Goal: Transaction & Acquisition: Download file/media

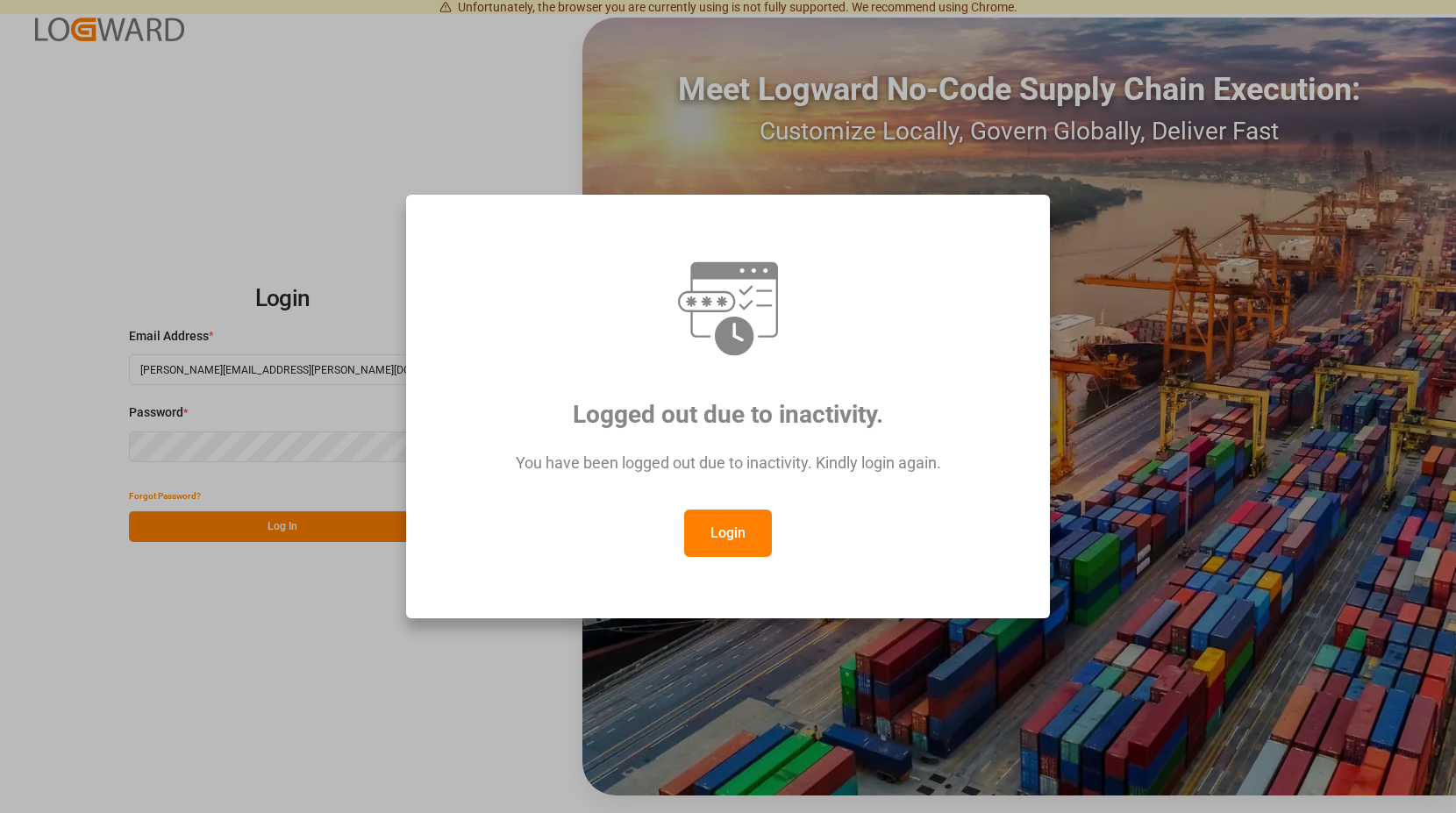
click at [711, 529] on button "Login" at bounding box center [728, 533] width 88 height 47
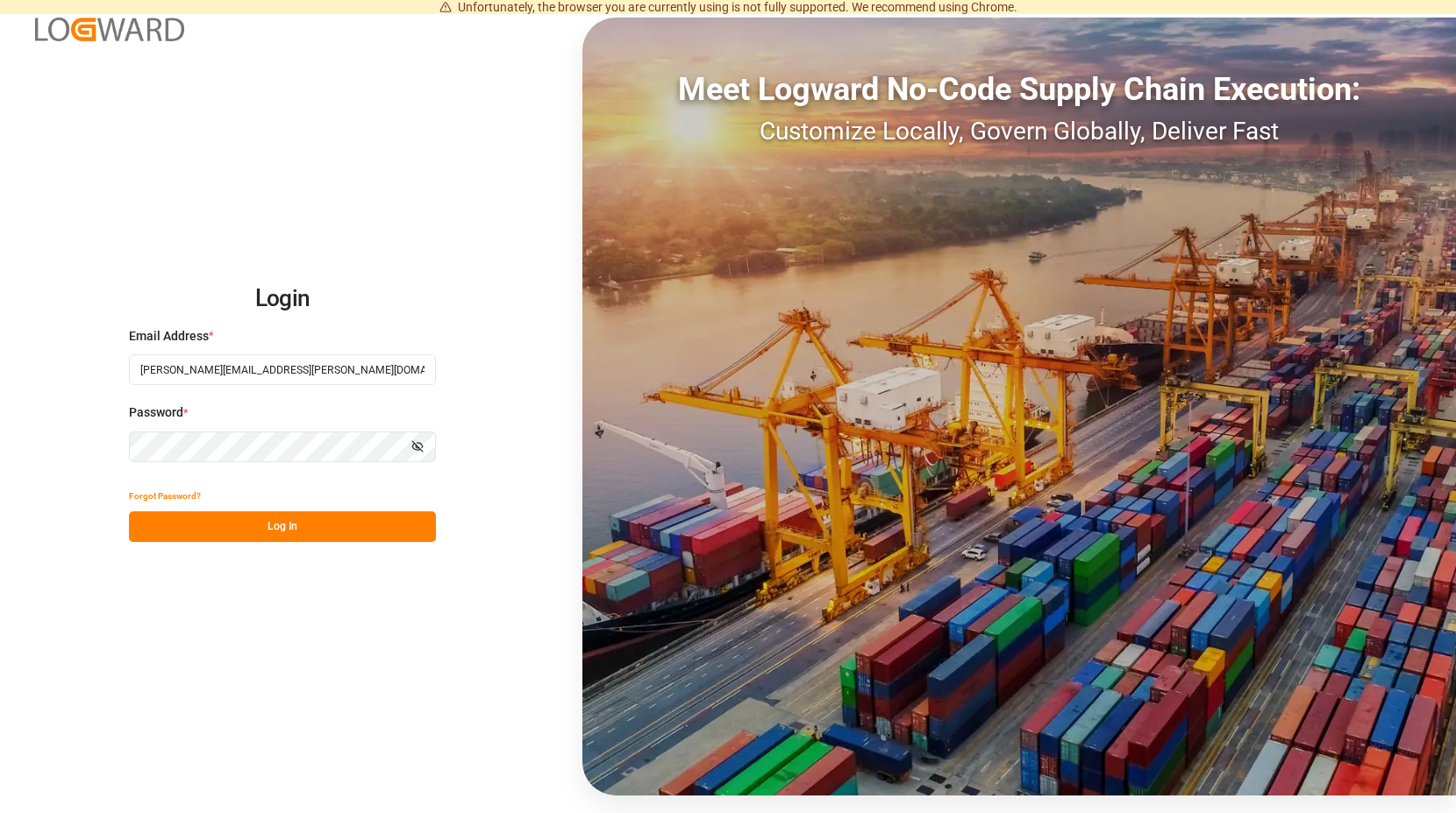
click at [273, 526] on button "Log In" at bounding box center [283, 527] width 307 height 31
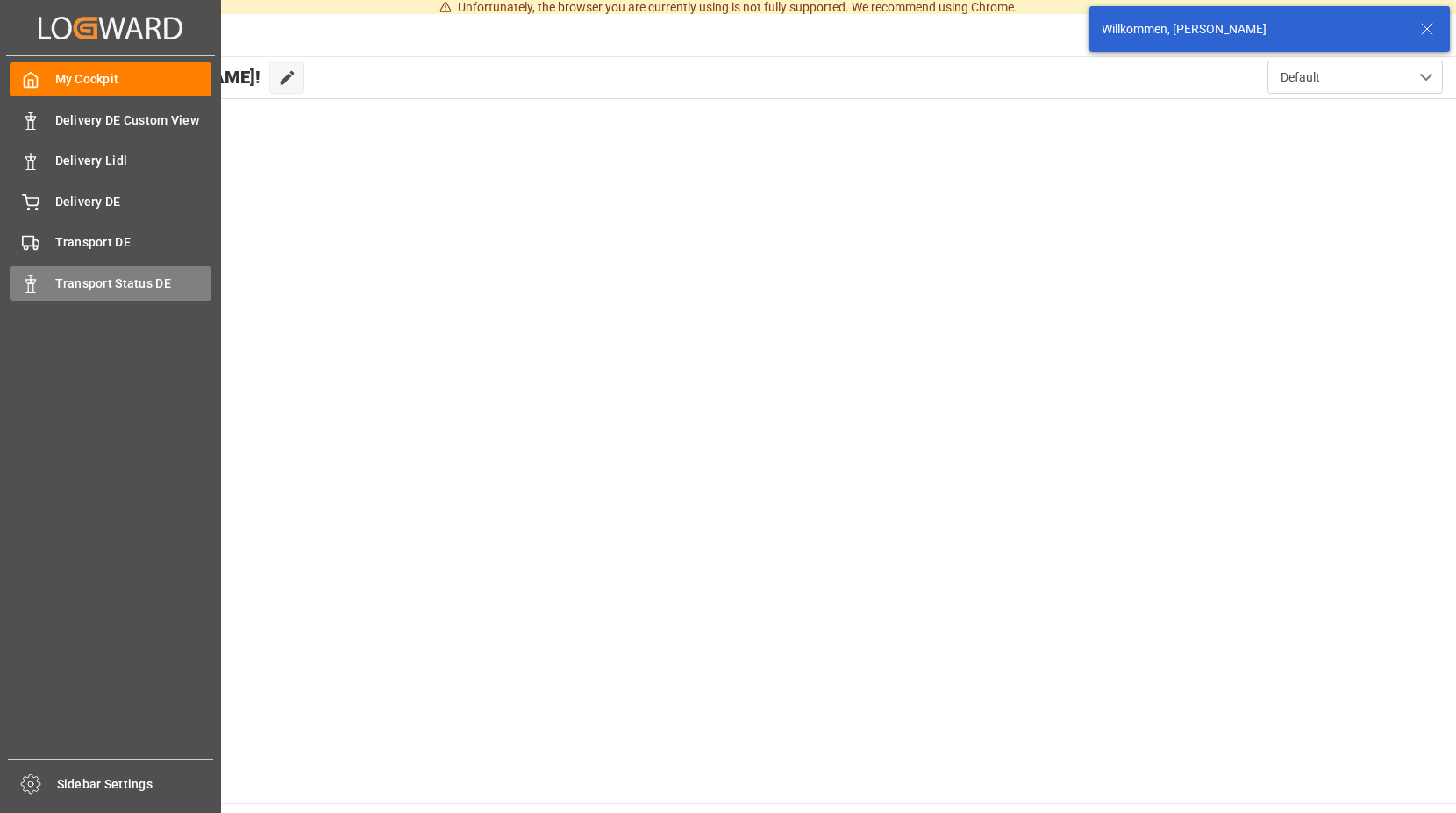
click at [75, 280] on span "Transport Status DE" at bounding box center [133, 283] width 157 height 18
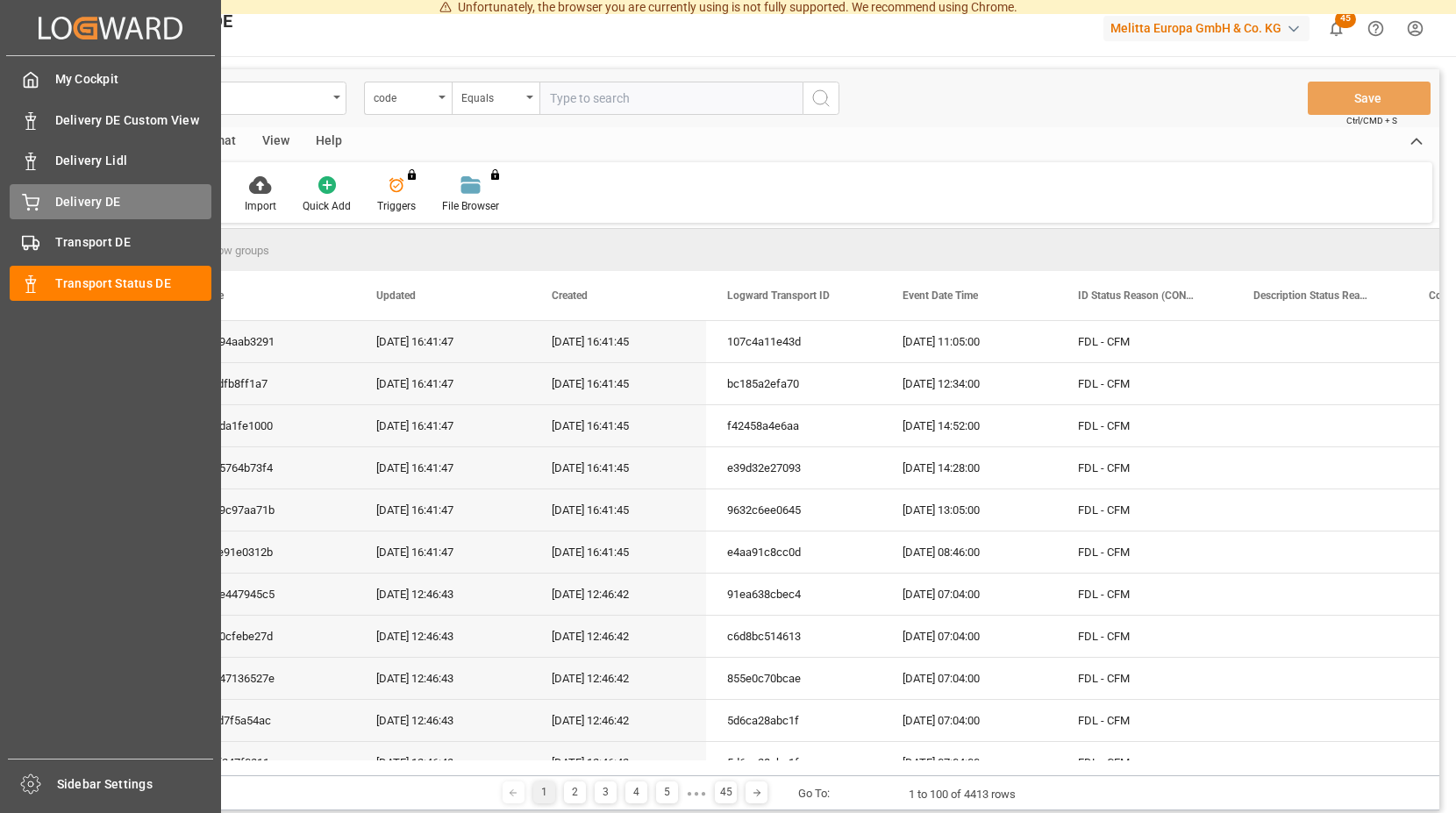
click at [88, 196] on span "Delivery DE" at bounding box center [133, 202] width 157 height 18
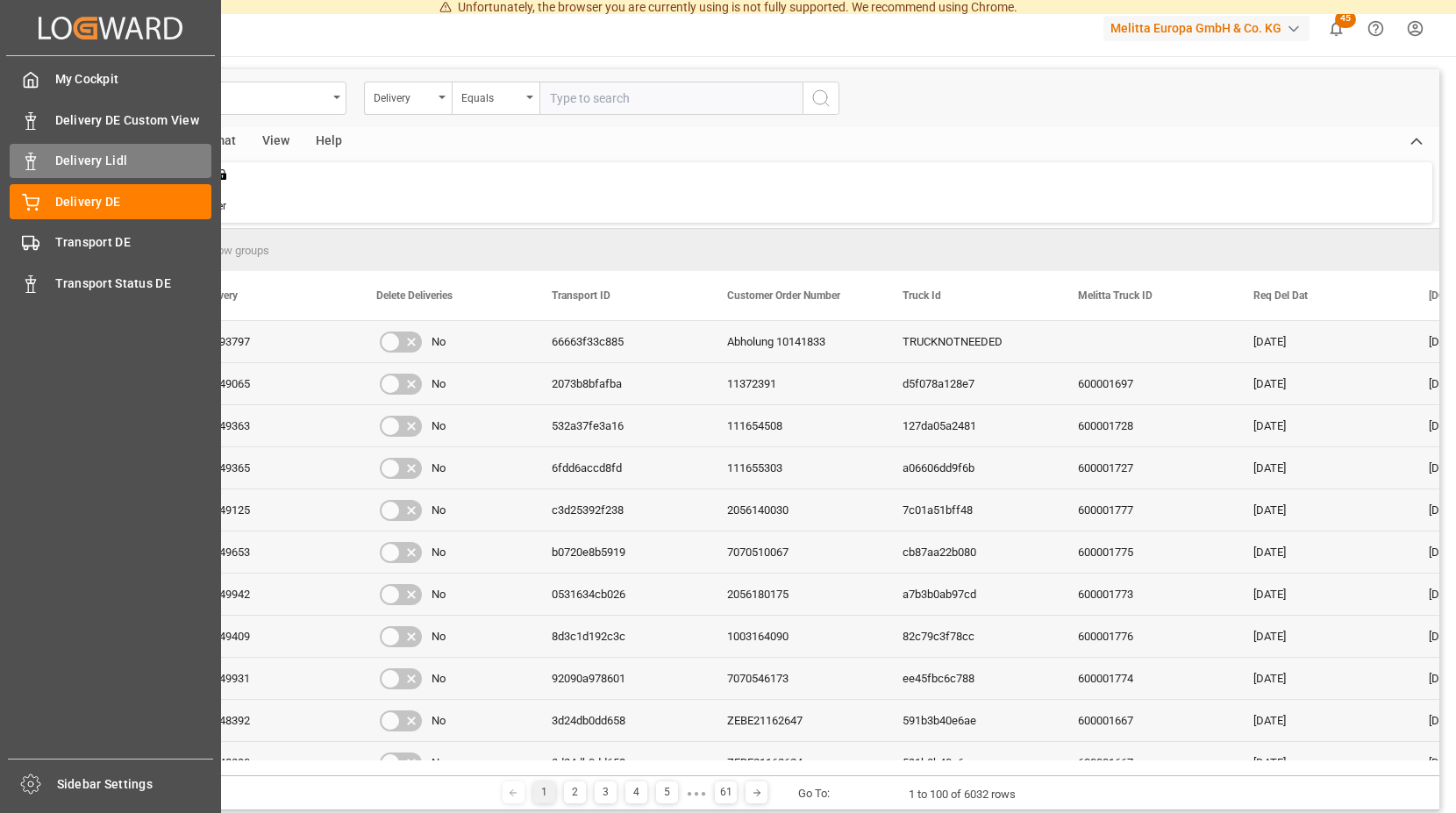
click at [116, 158] on span "Delivery Lidl" at bounding box center [133, 160] width 157 height 18
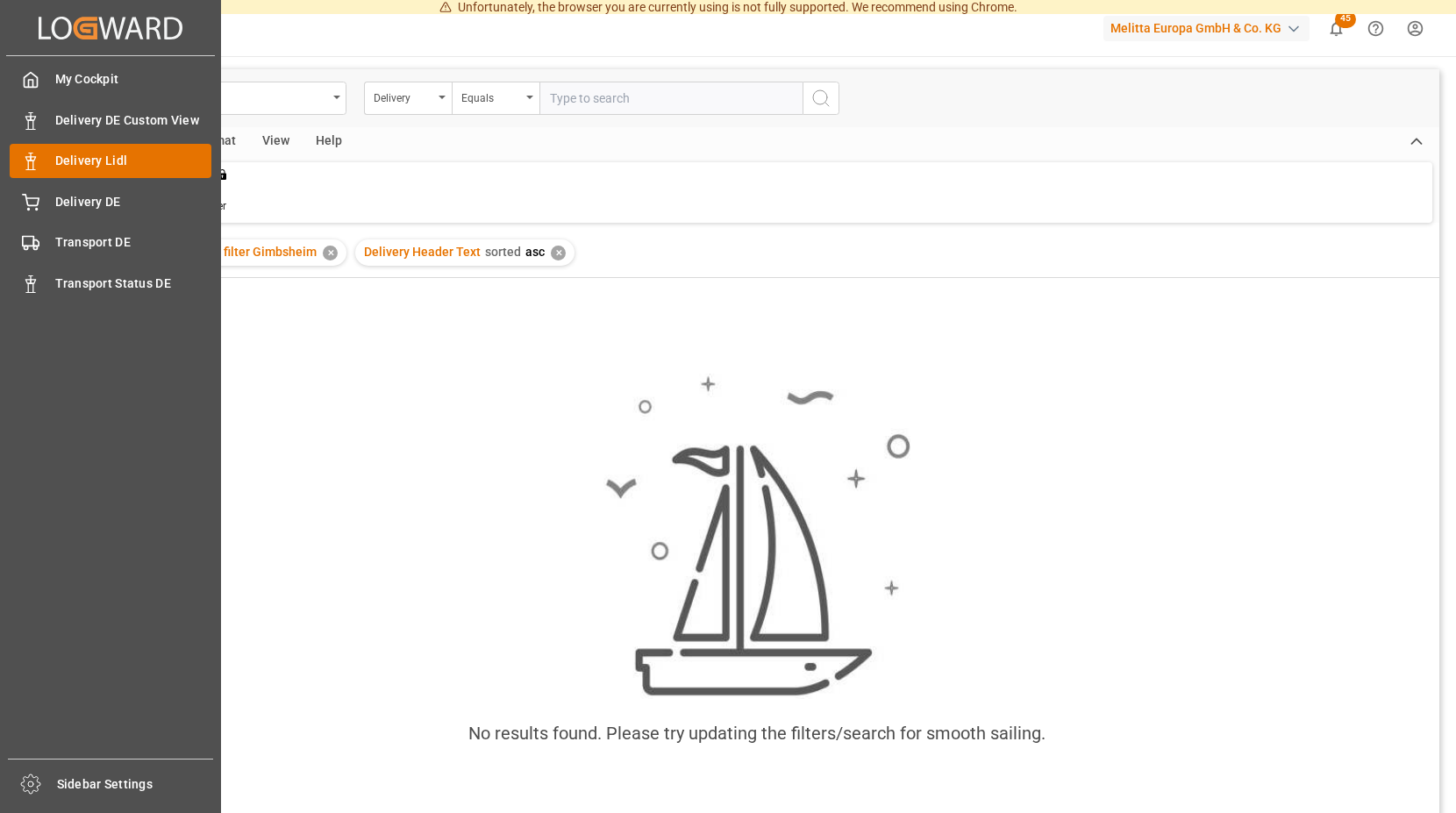
click at [109, 154] on span "Delivery Lidl" at bounding box center [133, 160] width 157 height 18
click at [128, 157] on span "Delivery Lidl" at bounding box center [133, 160] width 157 height 18
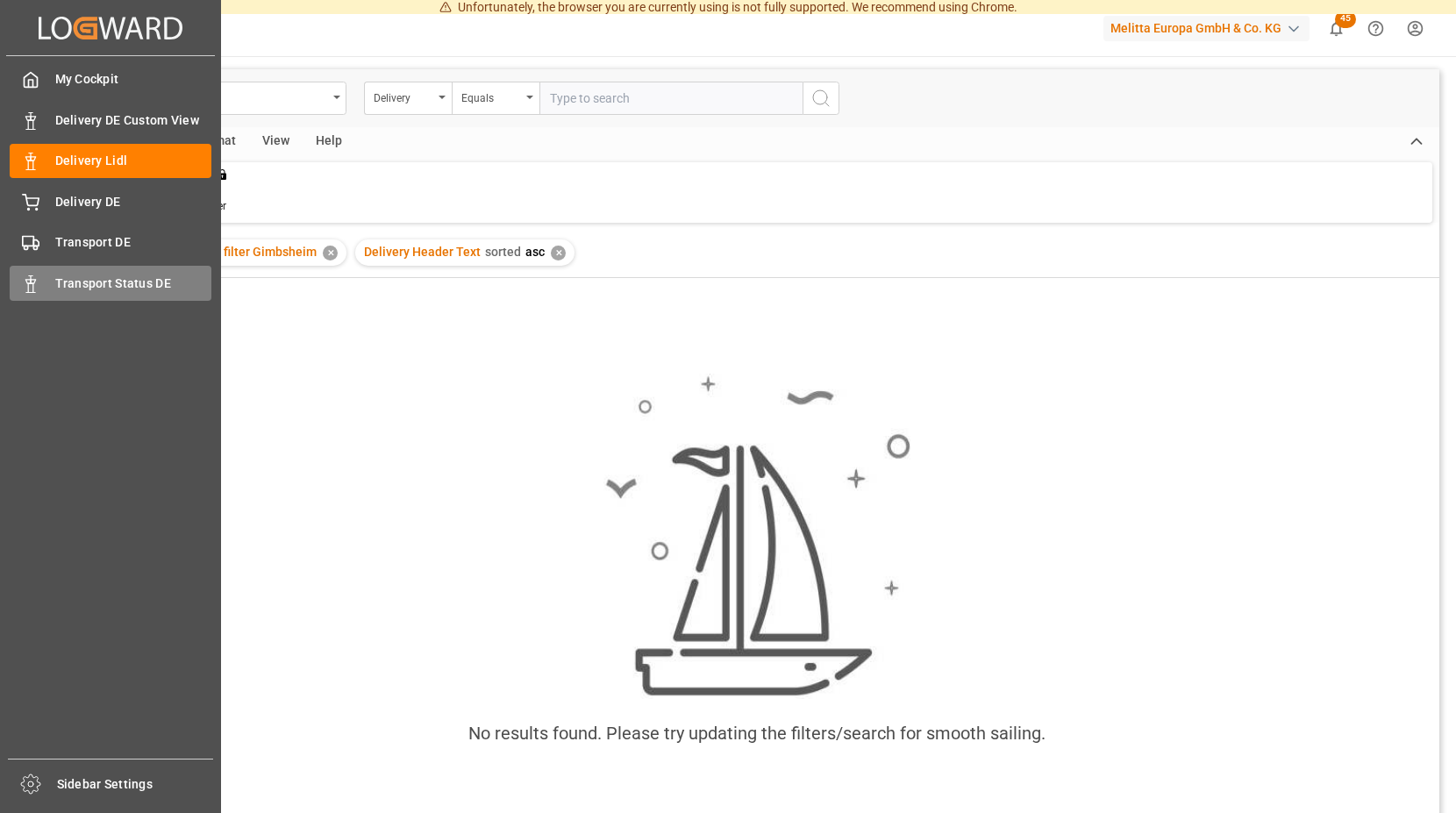
click at [74, 277] on span "Transport Status DE" at bounding box center [133, 283] width 157 height 18
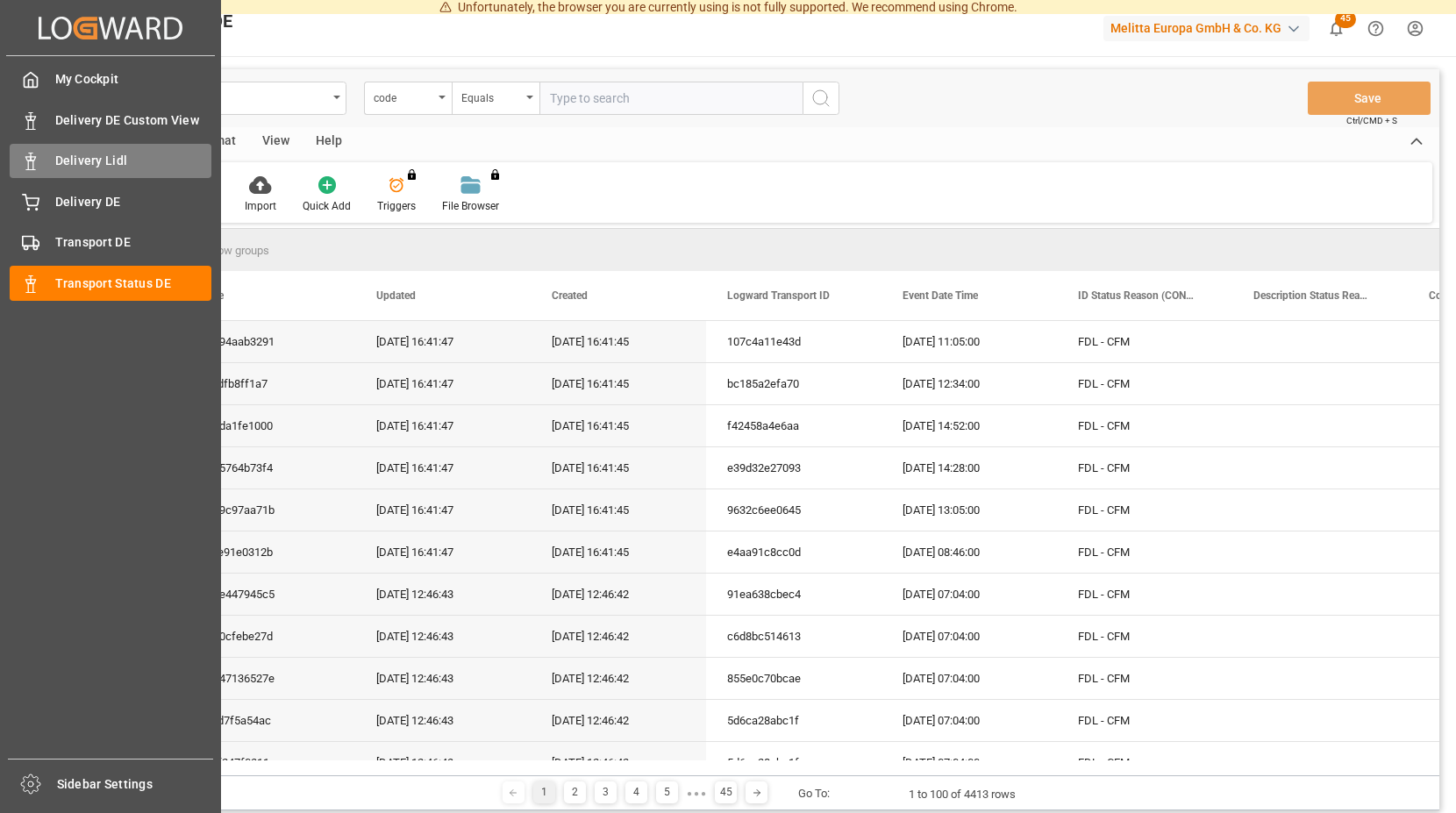
click at [142, 164] on span "Delivery Lidl" at bounding box center [133, 160] width 157 height 18
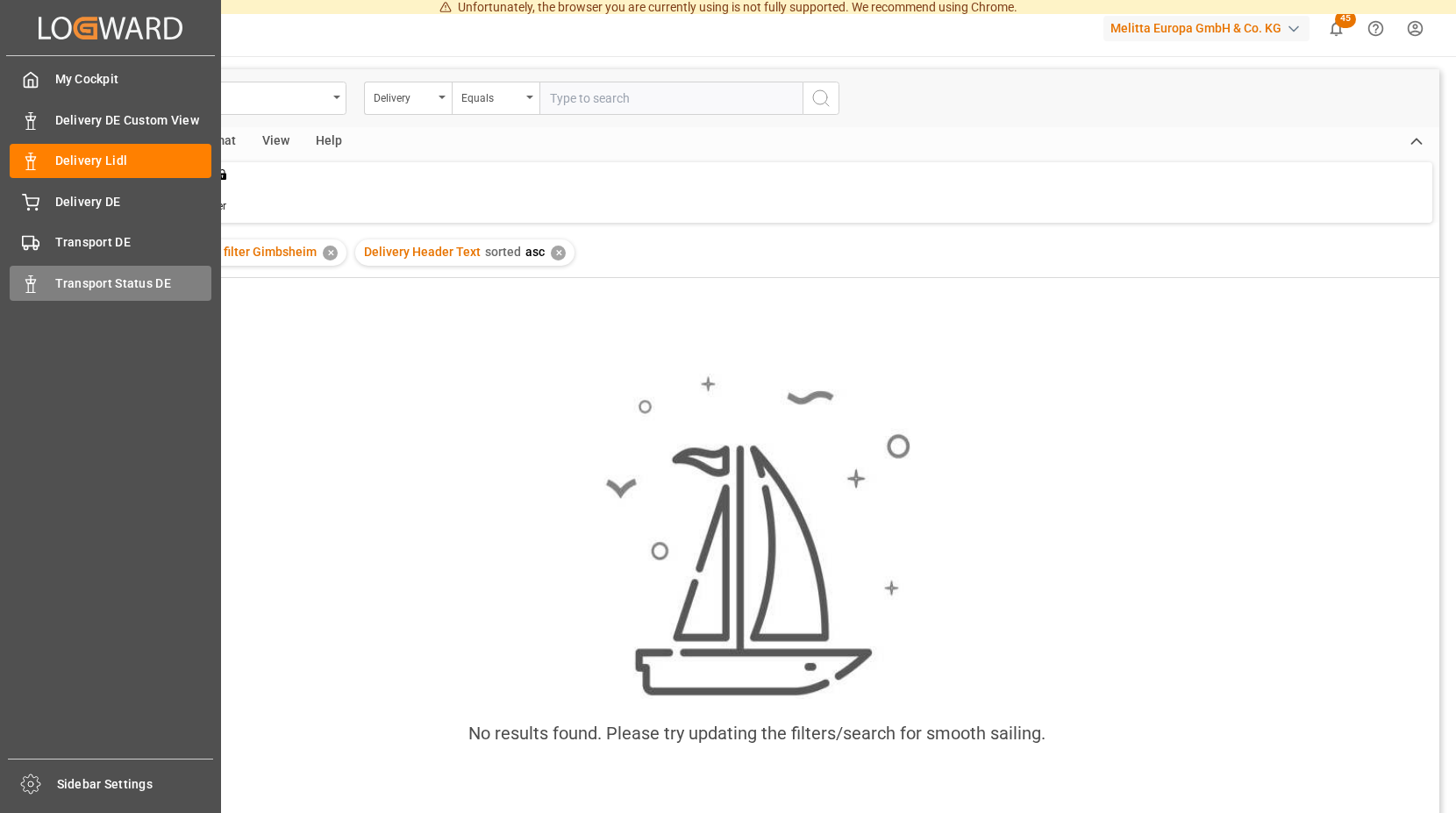
click at [33, 283] on polygon at bounding box center [33, 282] width 5 height 4
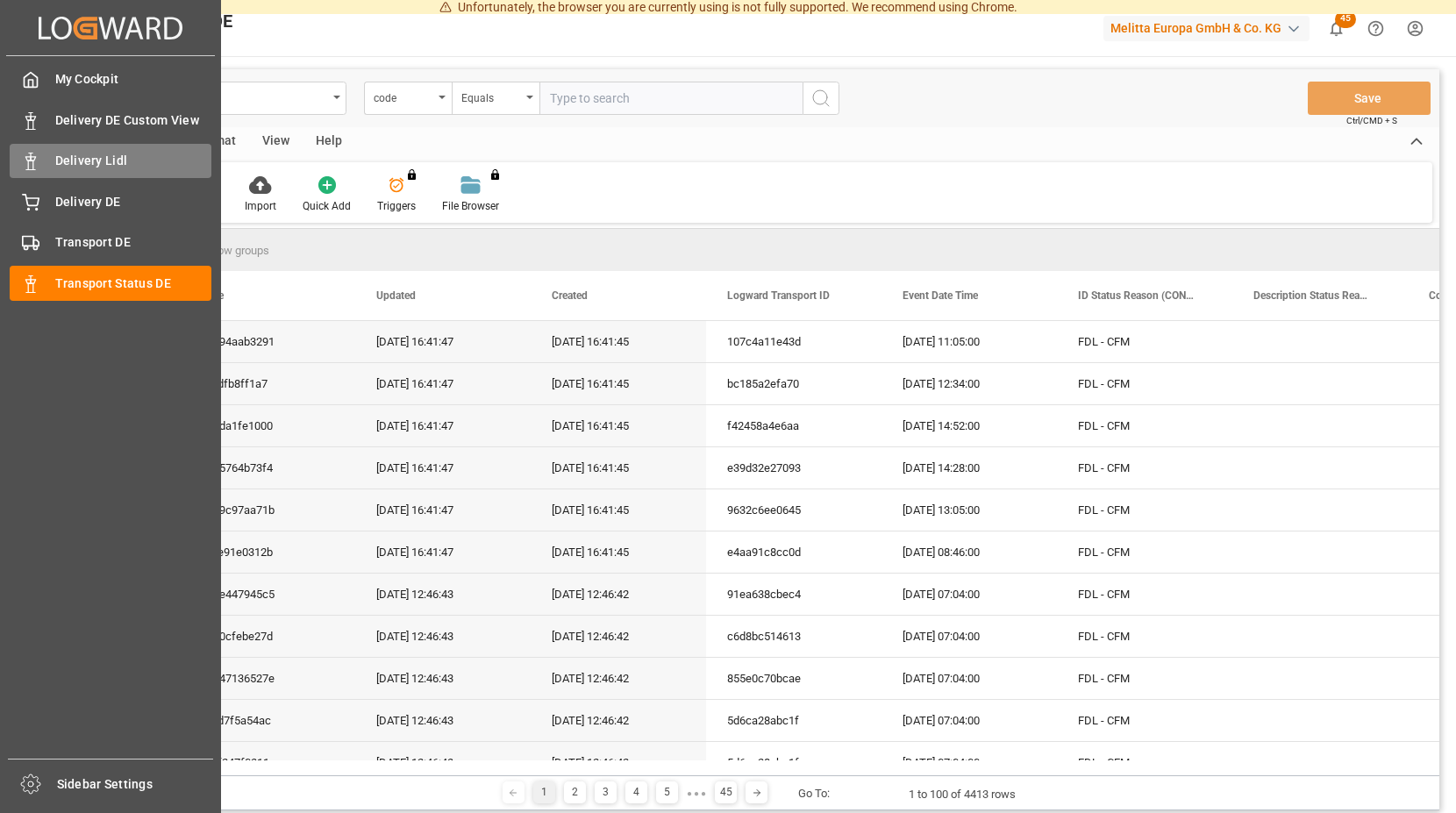
click at [98, 159] on span "Delivery Lidl" at bounding box center [133, 160] width 157 height 18
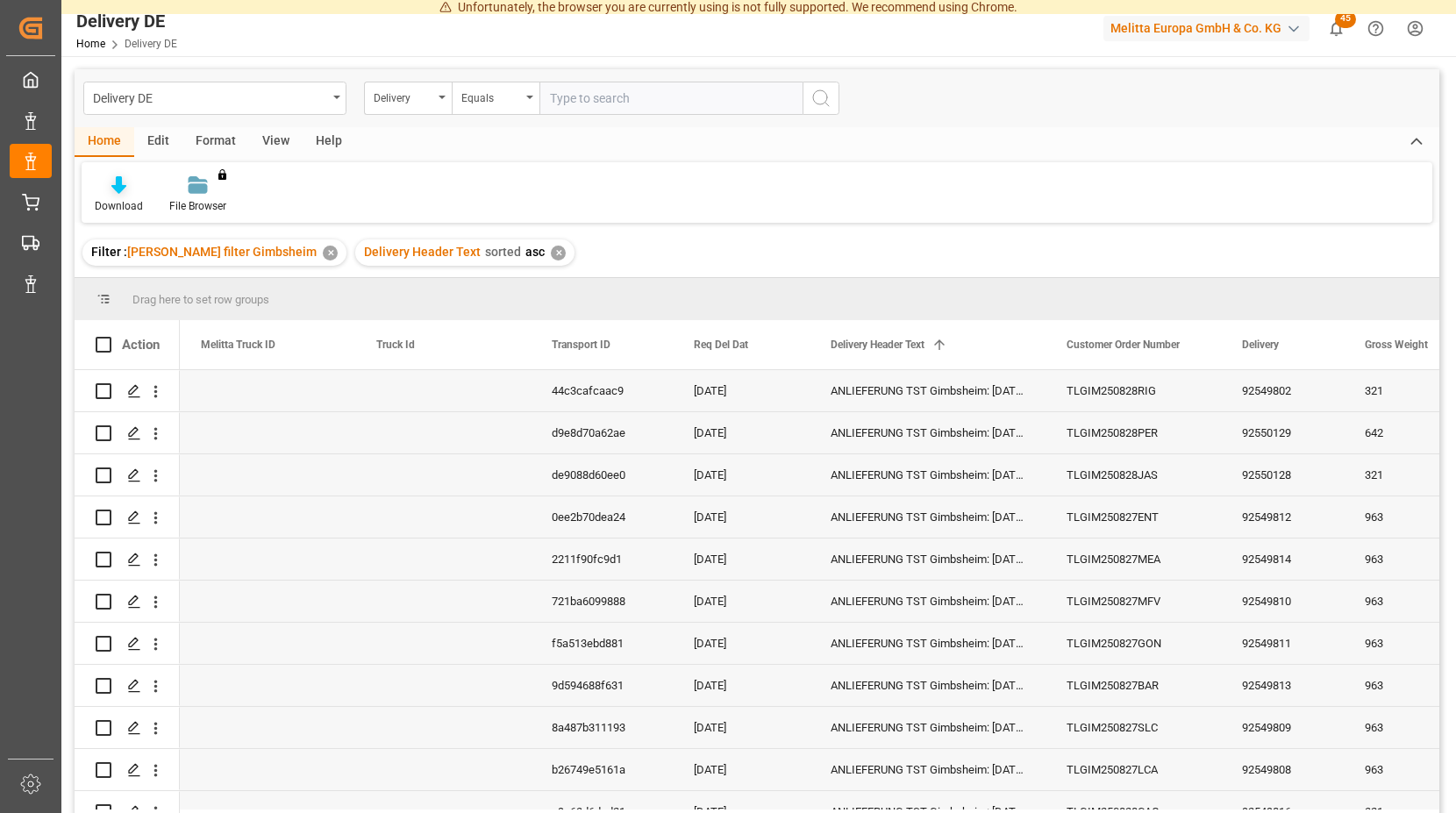
click at [115, 187] on icon at bounding box center [118, 185] width 14 height 17
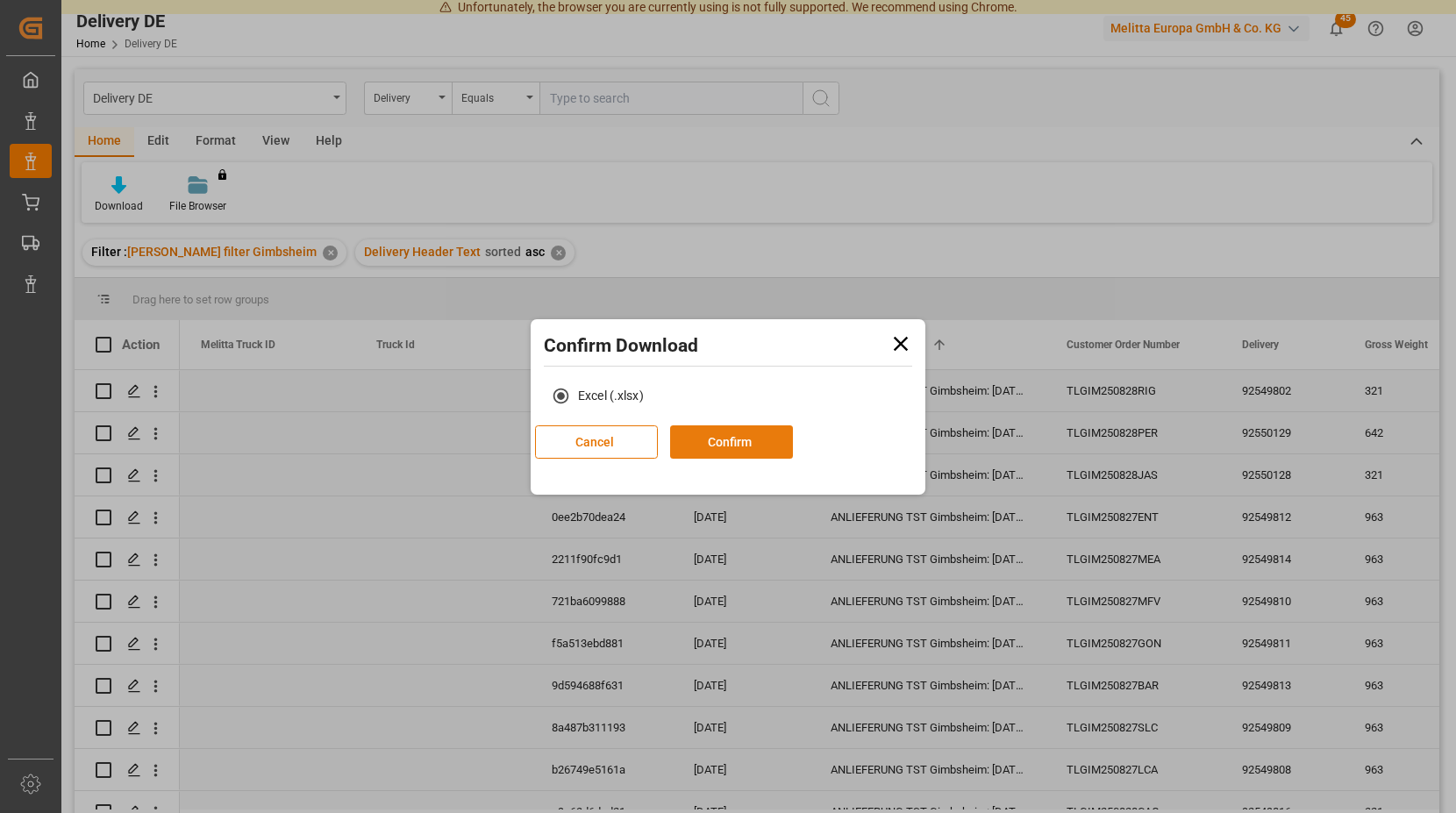
click at [793, 442] on button "Confirm" at bounding box center [731, 442] width 123 height 34
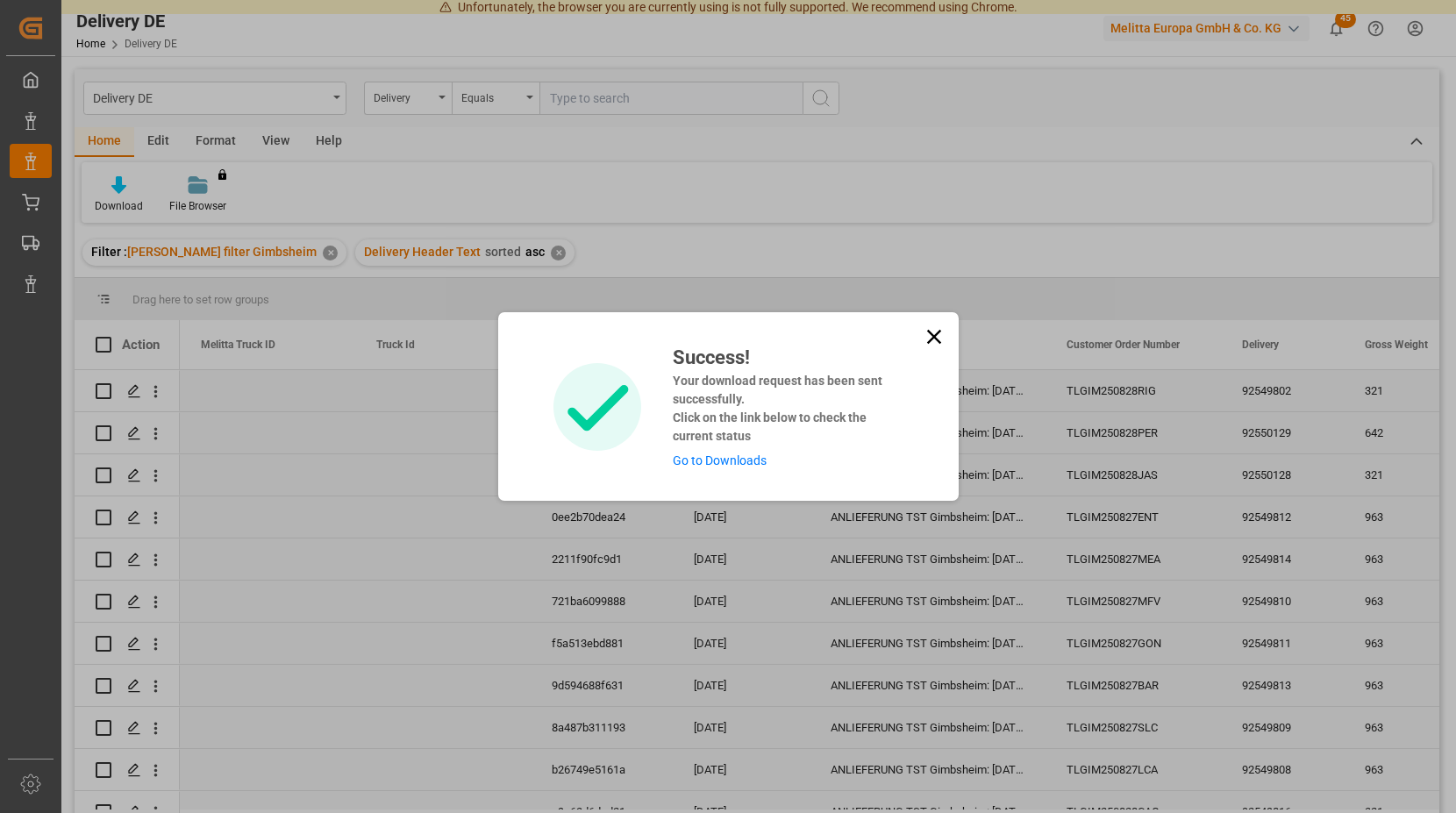
click at [711, 456] on link "Go to Downloads" at bounding box center [719, 461] width 94 height 14
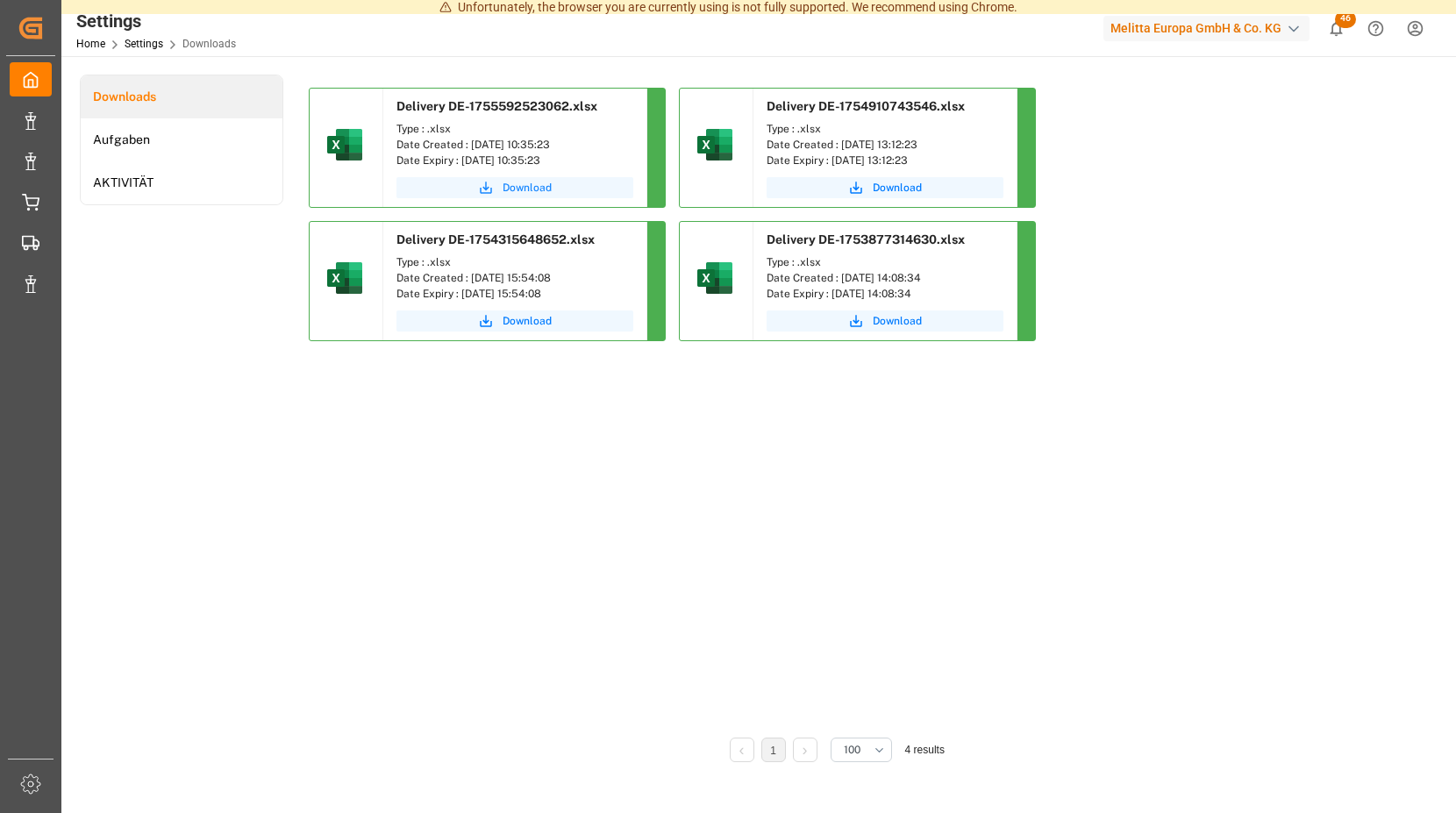
click at [532, 187] on span "Download" at bounding box center [527, 187] width 49 height 15
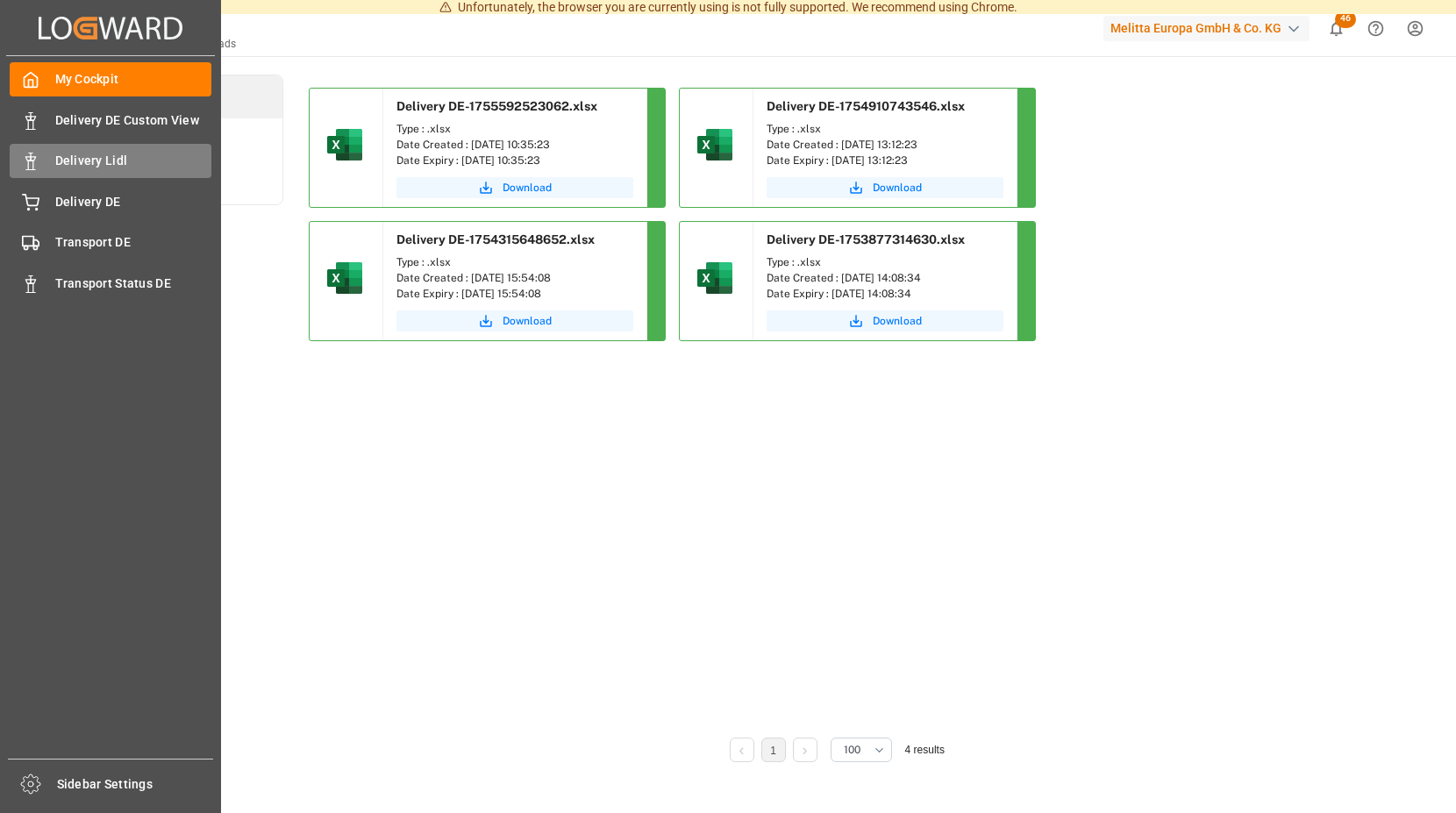
click at [126, 156] on span "Delivery Lidl" at bounding box center [133, 160] width 157 height 18
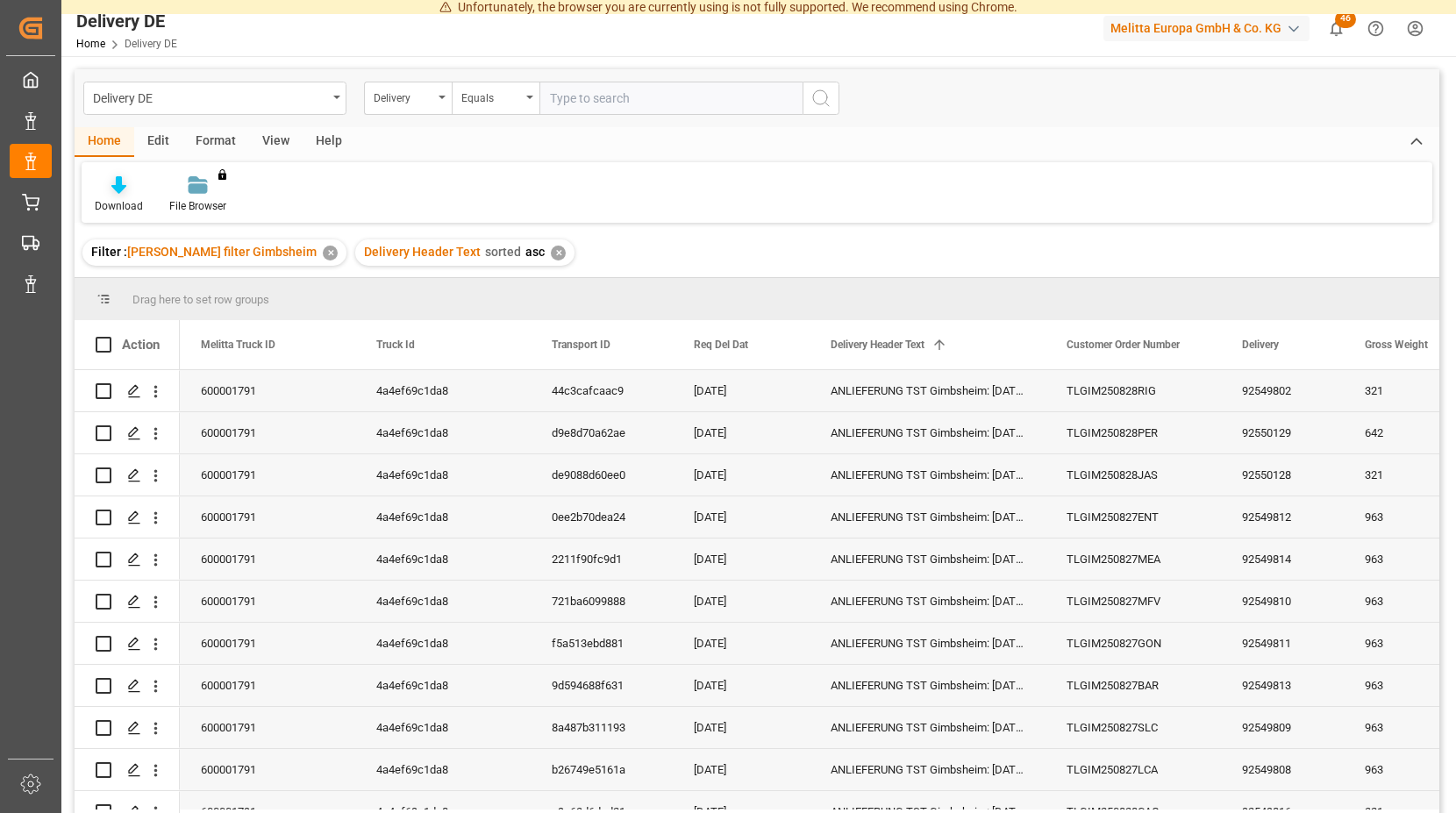
click at [113, 190] on icon at bounding box center [118, 185] width 14 height 17
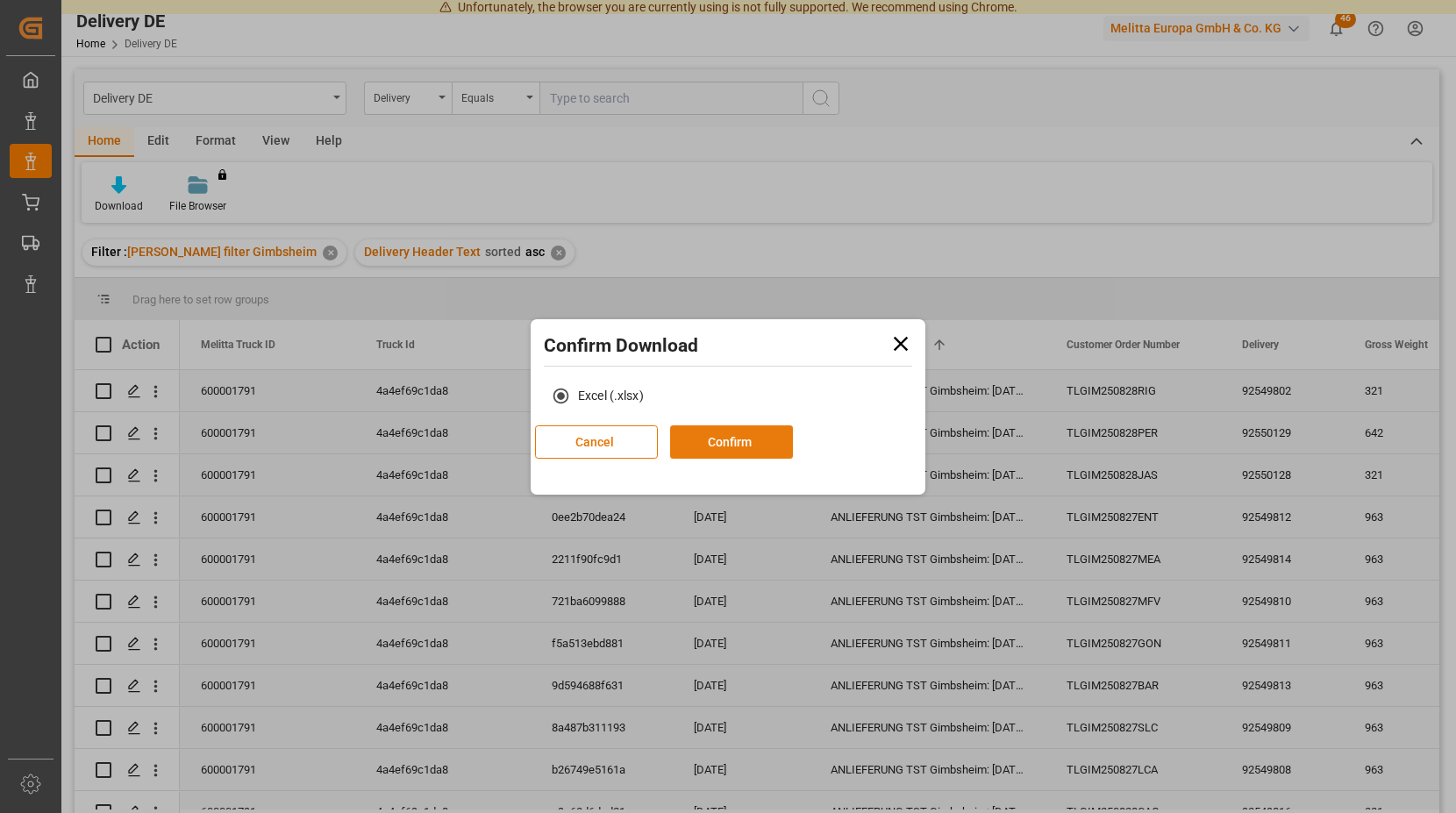
click at [793, 444] on button "Confirm" at bounding box center [731, 442] width 123 height 34
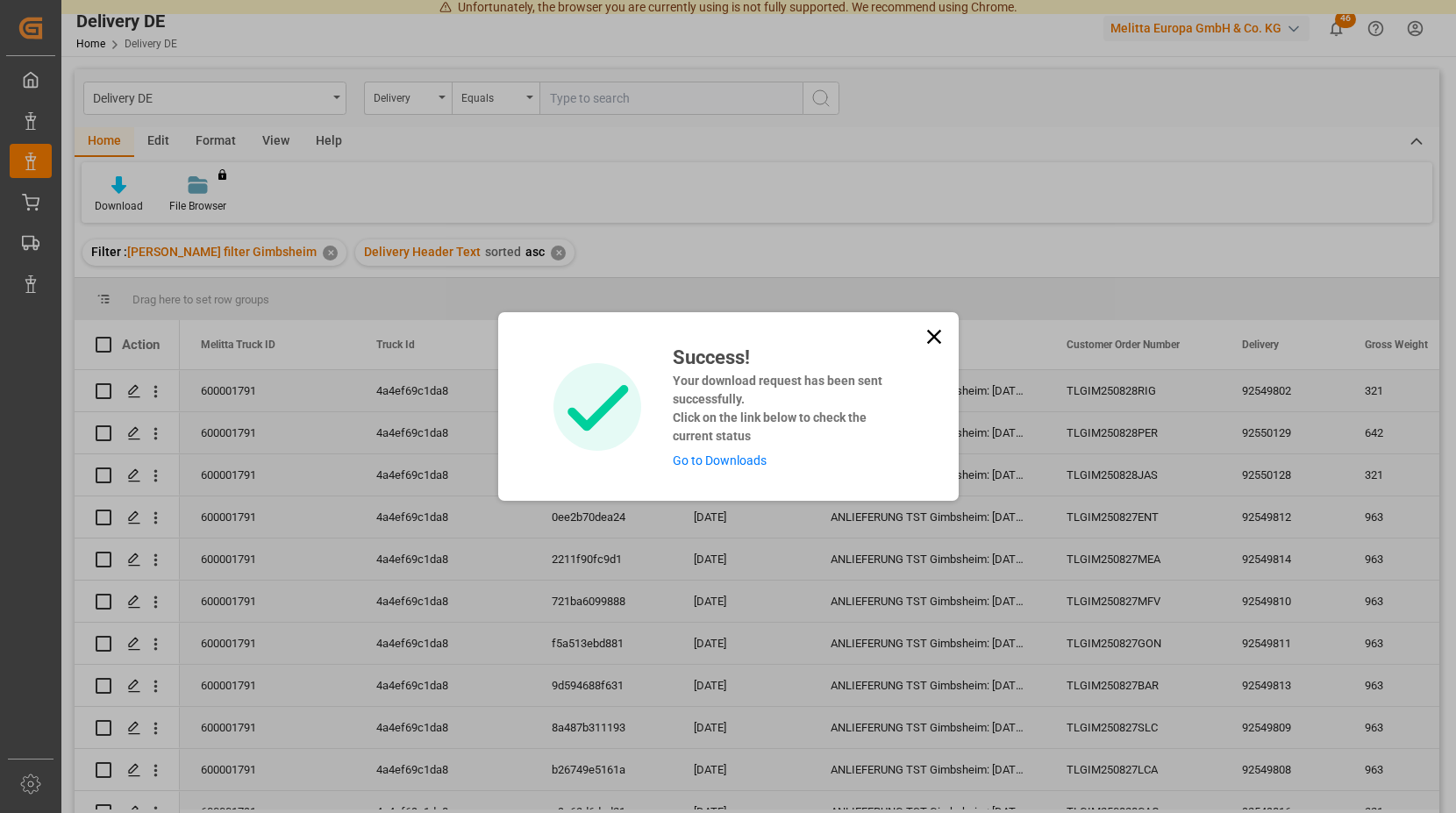
click at [717, 463] on link "Go to Downloads" at bounding box center [719, 461] width 94 height 14
